Goal: Information Seeking & Learning: Learn about a topic

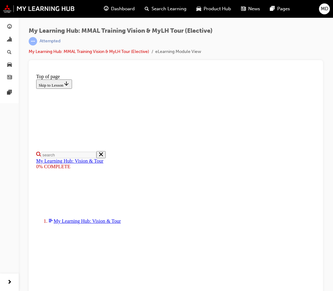
scroll to position [78, 0]
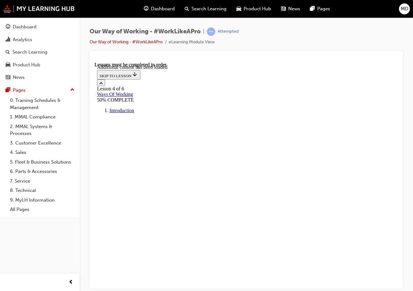
scroll to position [4912, 0]
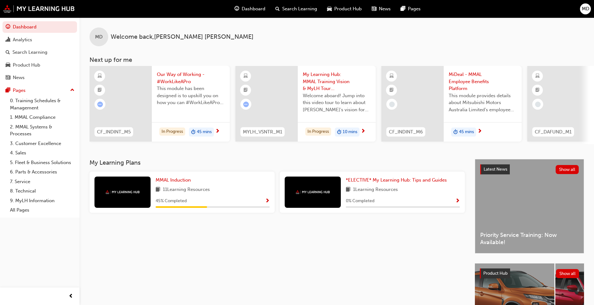
click at [311, 9] on span "Product Hub" at bounding box center [347, 8] width 27 height 7
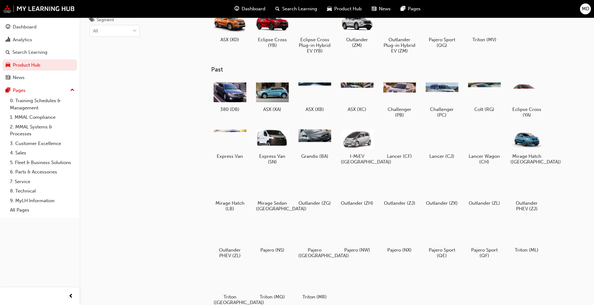
scroll to position [58, 0]
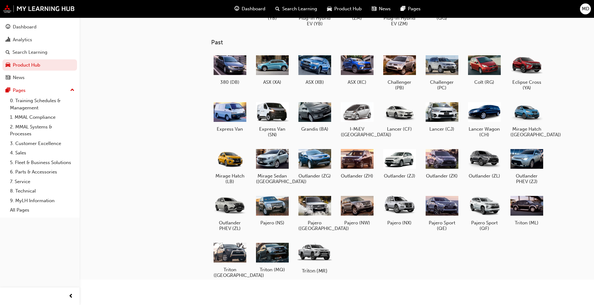
click at [311, 233] on div at bounding box center [314, 252] width 35 height 25
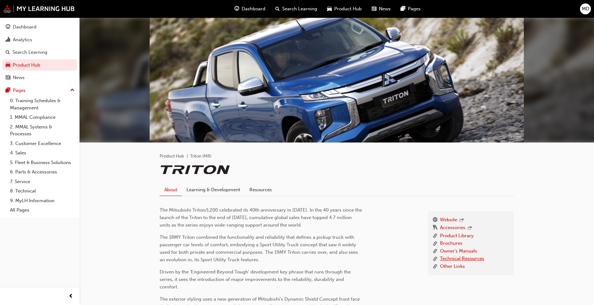
click at [311, 233] on link "Technical Resources" at bounding box center [462, 259] width 44 height 8
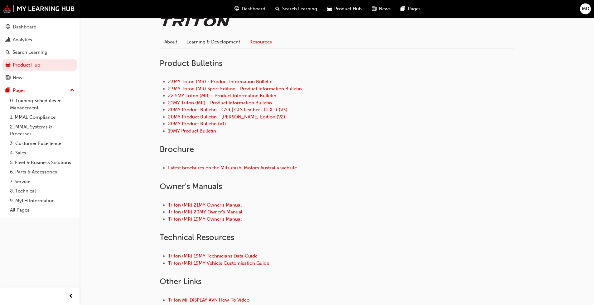
scroll to position [187, 0]
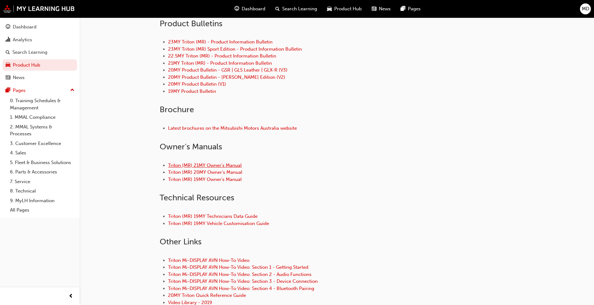
click at [182, 166] on link "Triton (MR) 21MY Owner's Manual" at bounding box center [205, 165] width 74 height 6
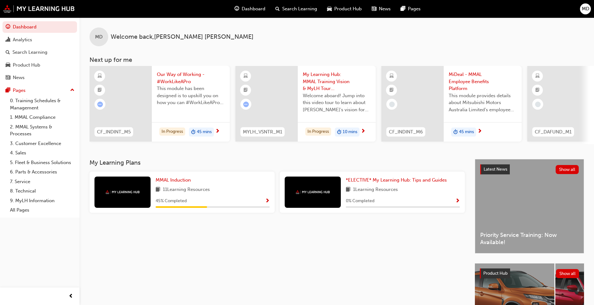
click at [311, 7] on span "Product Hub" at bounding box center [347, 8] width 27 height 7
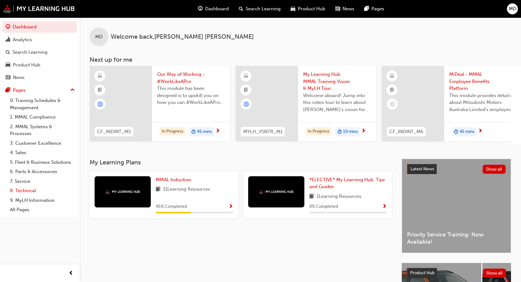
click at [28, 189] on link "8. Technical" at bounding box center [42, 191] width 70 height 10
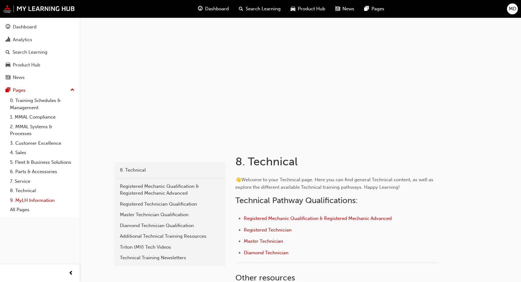
click at [26, 199] on link "9. MyLH Information" at bounding box center [42, 201] width 70 height 10
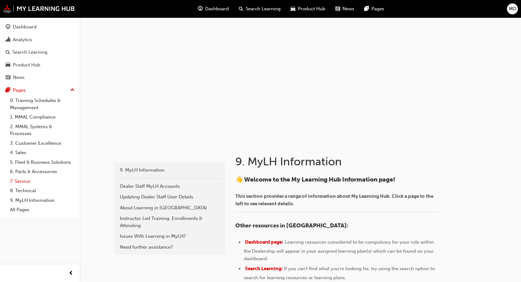
click at [26, 180] on link "7. Service" at bounding box center [42, 182] width 70 height 10
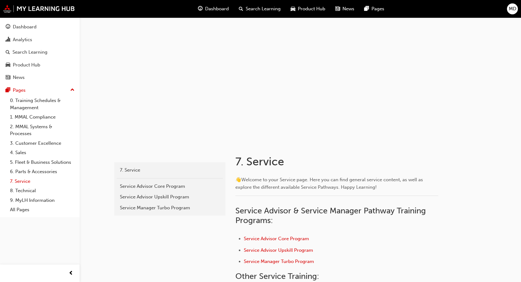
drag, startPoint x: 18, startPoint y: 174, endPoint x: 20, endPoint y: 177, distance: 3.8
click at [18, 175] on link "6. Parts & Accessories" at bounding box center [42, 172] width 70 height 10
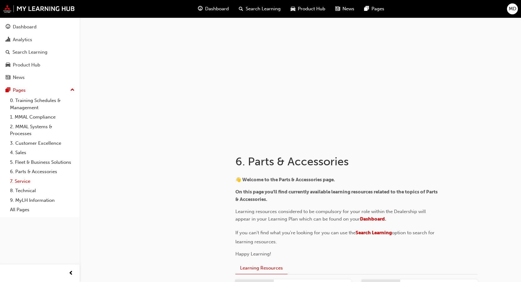
click at [20, 180] on link "7. Service" at bounding box center [42, 182] width 70 height 10
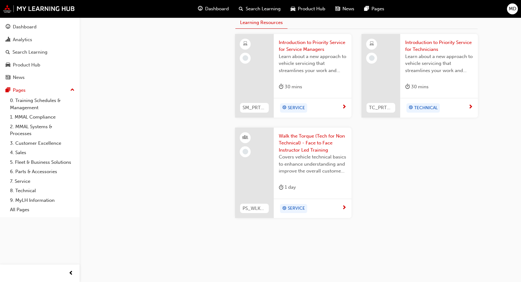
scroll to position [276, 0]
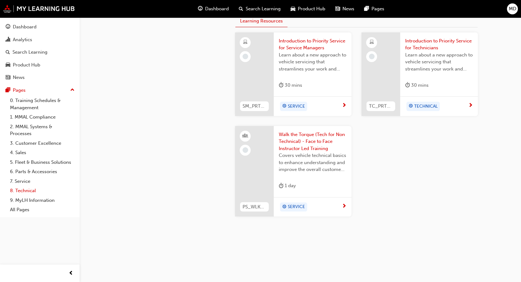
click at [17, 191] on link "8. Technical" at bounding box center [42, 191] width 70 height 10
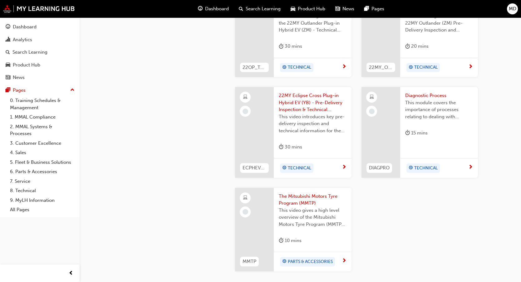
scroll to position [659, 0]
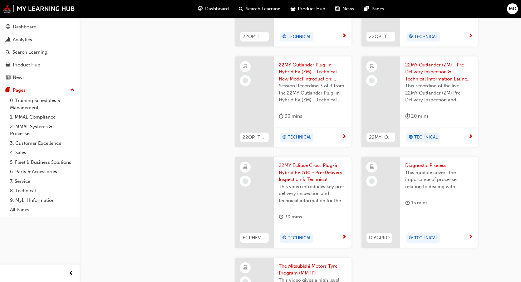
click at [304, 7] on span "Product Hub" at bounding box center [311, 8] width 27 height 7
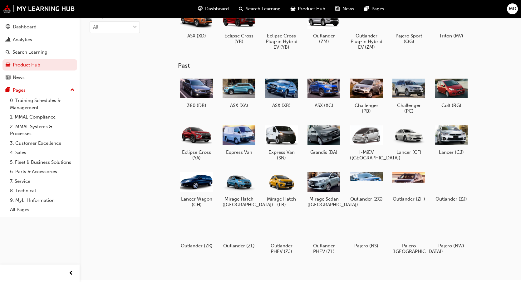
scroll to position [24, 0]
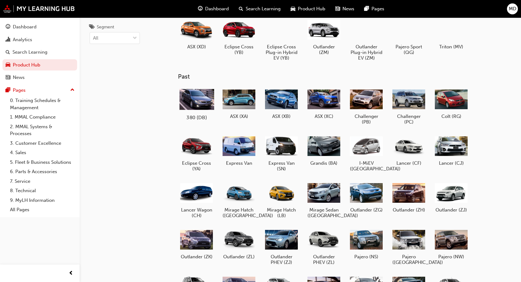
click at [190, 98] on div at bounding box center [196, 99] width 35 height 25
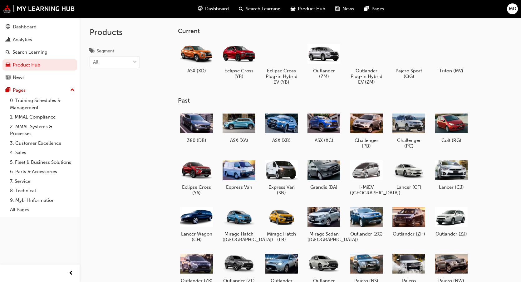
click at [364, 172] on div at bounding box center [366, 170] width 33 height 23
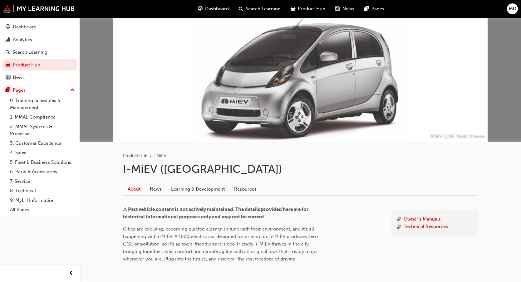
scroll to position [31, 0]
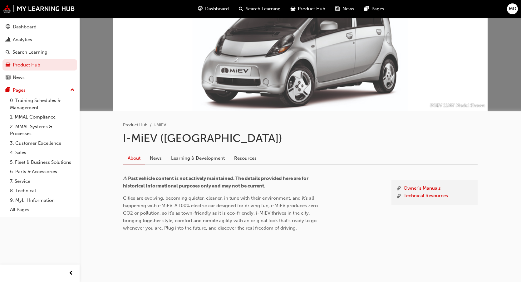
click at [183, 158] on link "Learning & Development" at bounding box center [197, 158] width 63 height 12
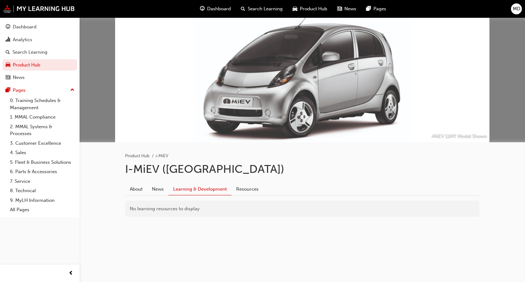
click at [304, 7] on span "Product Hub" at bounding box center [313, 8] width 27 height 7
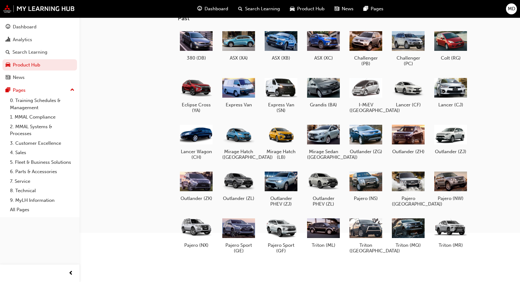
scroll to position [86, 0]
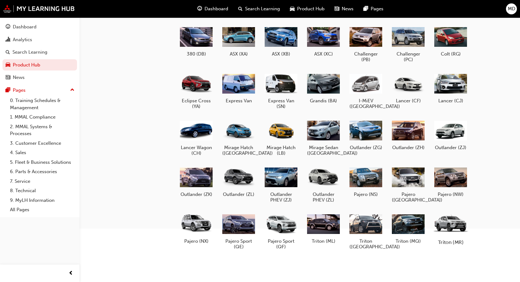
click at [457, 225] on div at bounding box center [451, 224] width 35 height 25
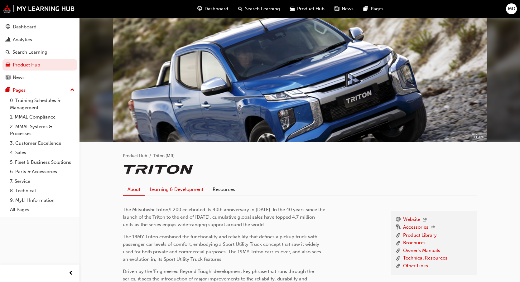
click at [157, 189] on link "Learning & Development" at bounding box center [176, 189] width 63 height 12
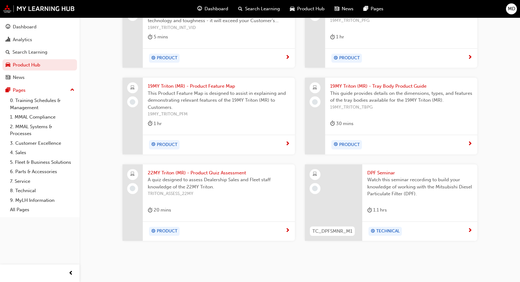
scroll to position [387, 0]
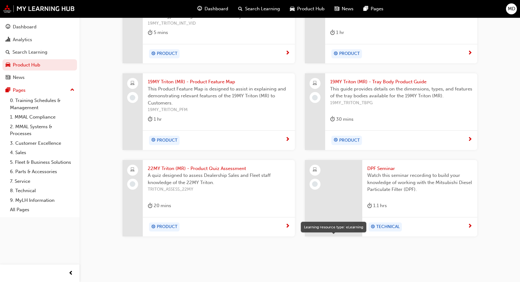
click at [315, 169] on span "learningResourceType_ELEARNING-icon" at bounding box center [315, 170] width 4 height 8
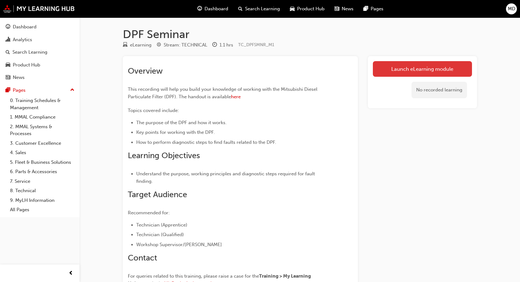
click at [416, 67] on link "Launch eLearning module" at bounding box center [422, 69] width 99 height 16
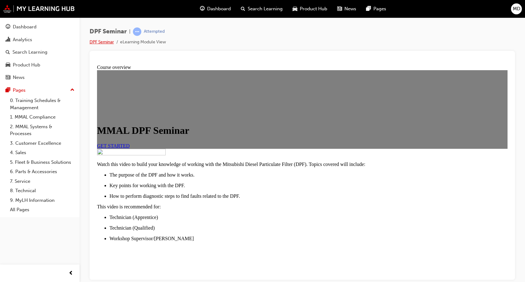
click at [102, 41] on link "DPF Seminar" at bounding box center [102, 41] width 24 height 5
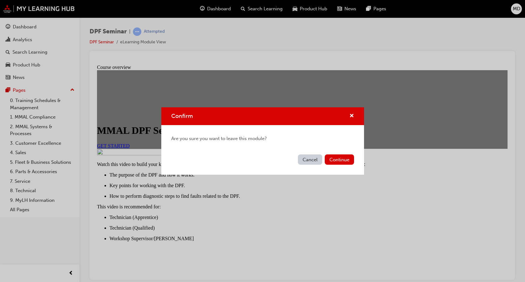
click at [354, 115] on div "Confirm" at bounding box center [262, 116] width 203 height 18
click at [350, 117] on span "cross-icon" at bounding box center [351, 117] width 5 height 6
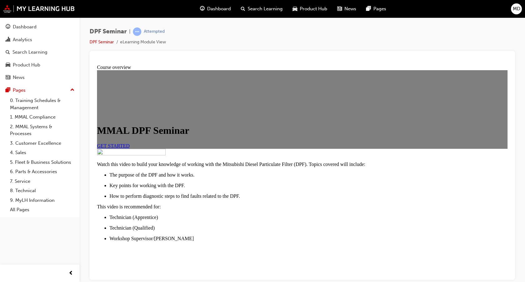
drag, startPoint x: 310, startPoint y: 8, endPoint x: 426, endPoint y: 31, distance: 118.3
click at [426, 31] on div "DPF Seminar | Attempted DPF Seminar eLearning Module View" at bounding box center [303, 38] width 426 height 23
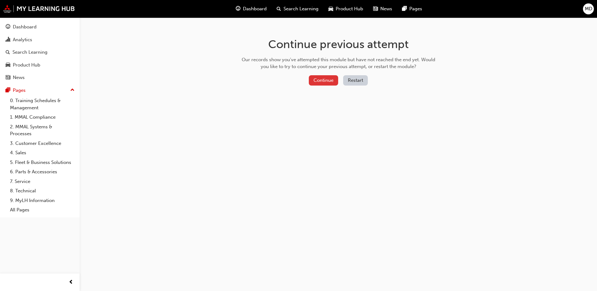
click at [326, 81] on button "Continue" at bounding box center [323, 80] width 29 height 10
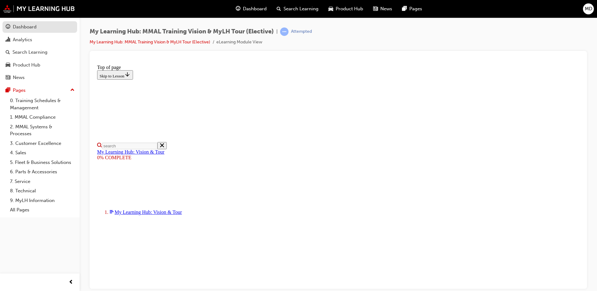
click at [19, 26] on div "Dashboard" at bounding box center [25, 26] width 24 height 7
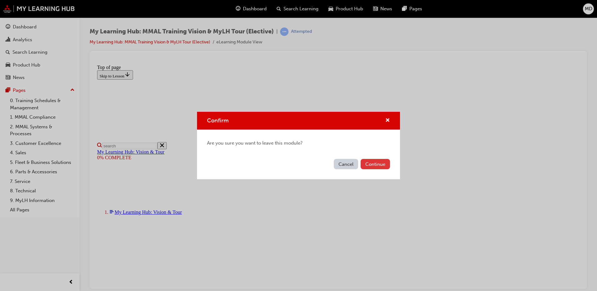
click at [369, 162] on button "Continue" at bounding box center [374, 164] width 29 height 10
